Goal: Task Accomplishment & Management: Use online tool/utility

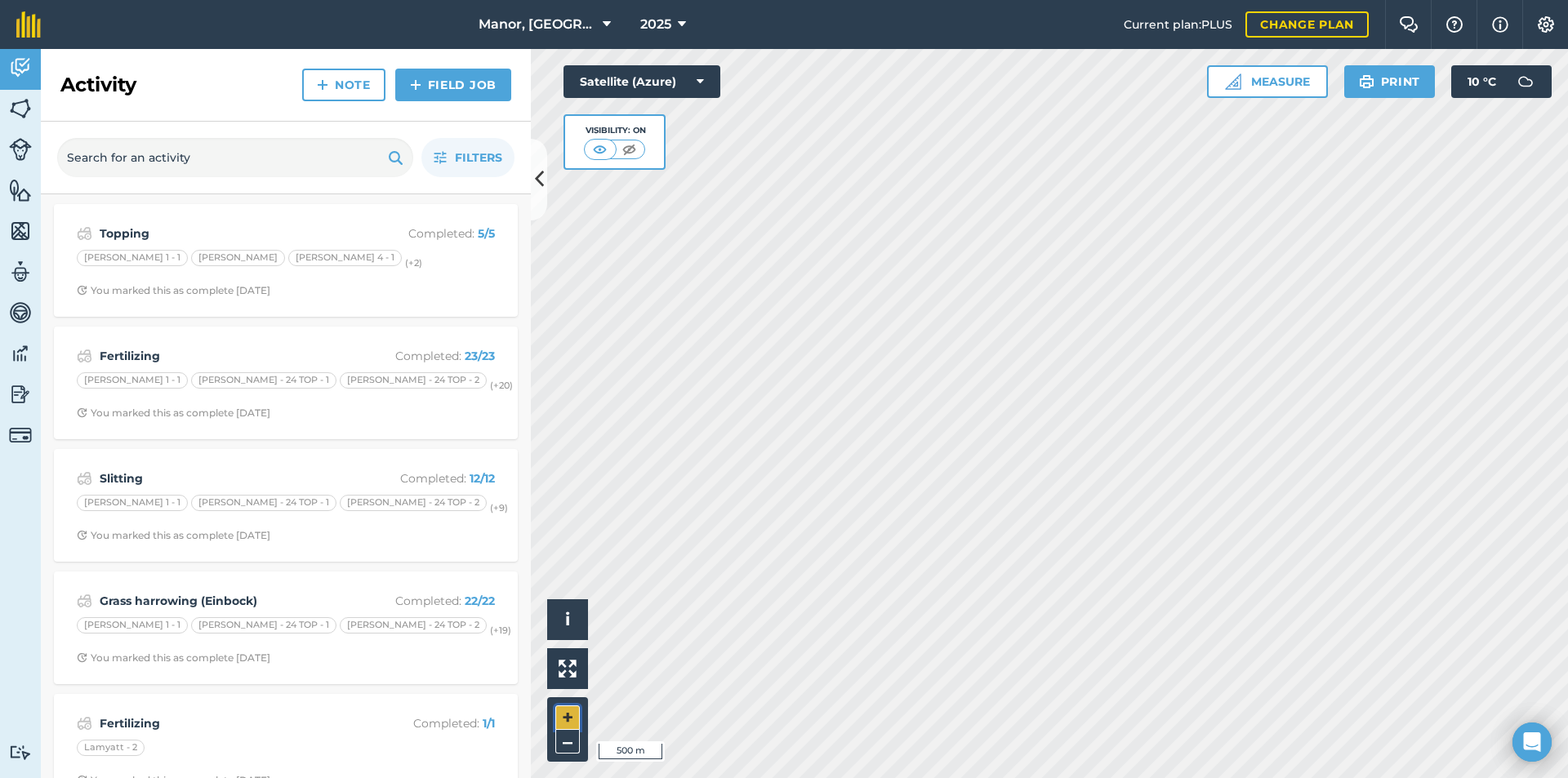
click at [564, 718] on button "+" at bounding box center [567, 717] width 24 height 24
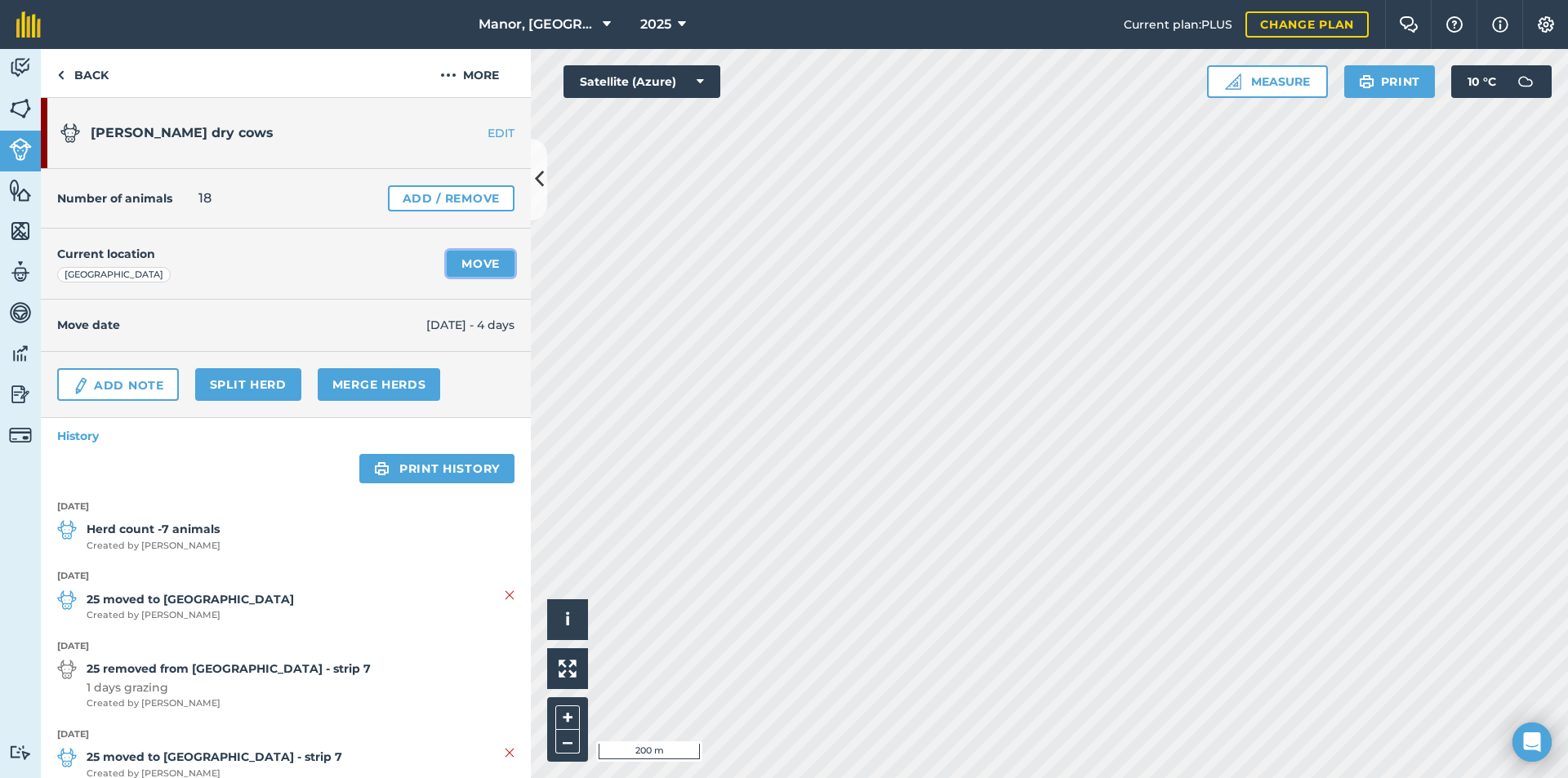
click at [474, 258] on link "Move" at bounding box center [481, 264] width 68 height 26
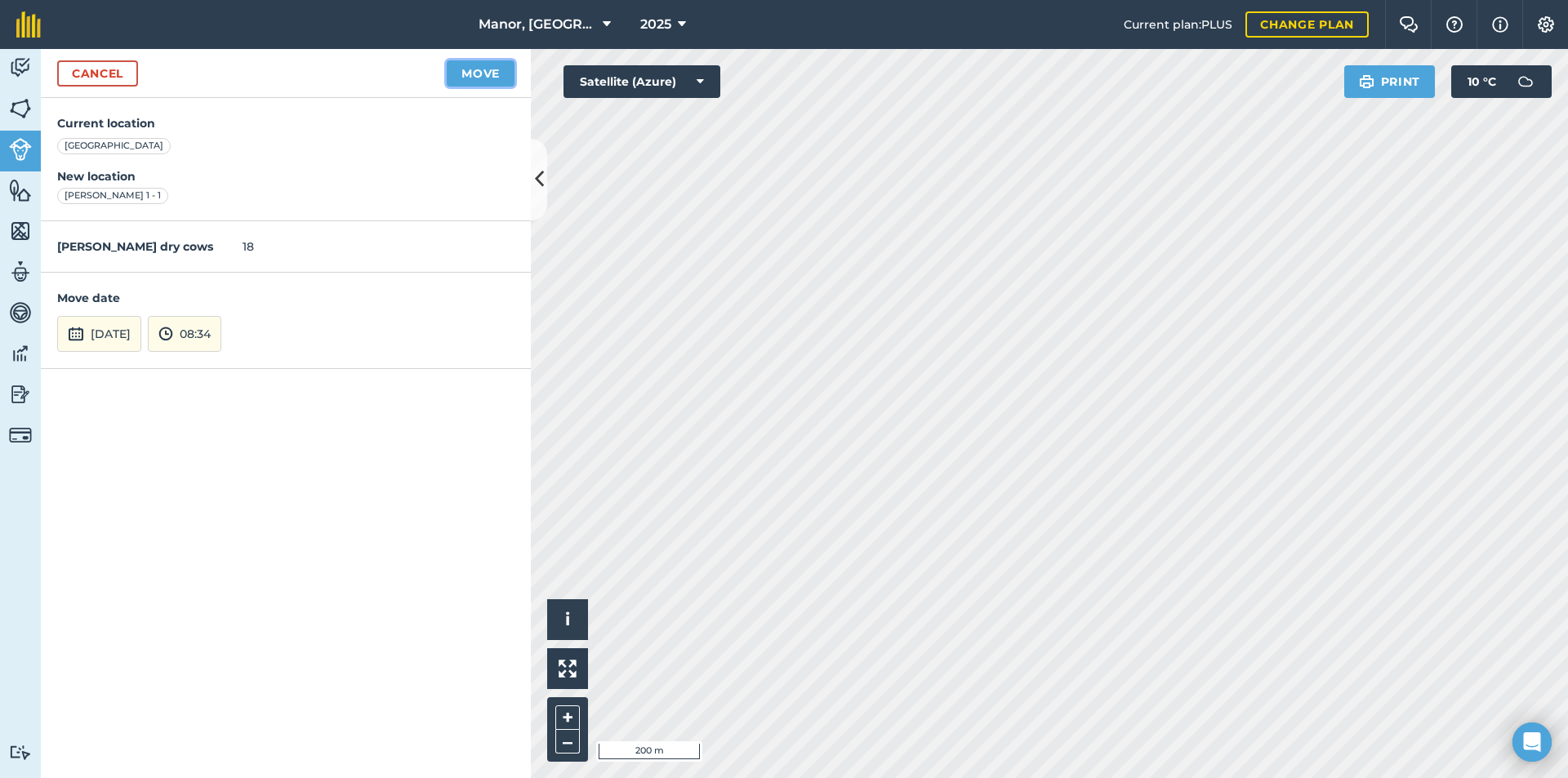
click at [471, 67] on button "Move" at bounding box center [481, 74] width 68 height 26
